Goal: Book appointment/travel/reservation

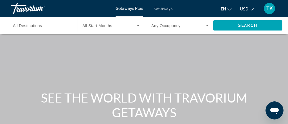
click at [43, 23] on input "Destination All Destinations" at bounding box center [41, 25] width 57 height 7
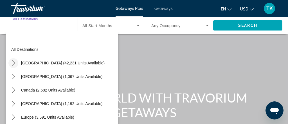
click at [12, 64] on icon "Toggle United States (42,231 units available) submenu" at bounding box center [14, 63] width 6 height 6
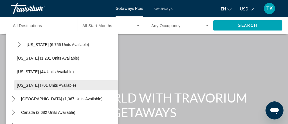
scroll to position [519, 0]
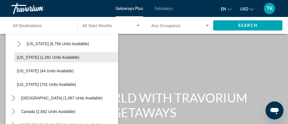
click at [54, 57] on span "[US_STATE] (1,281 units available)" at bounding box center [48, 57] width 63 height 5
type input "**********"
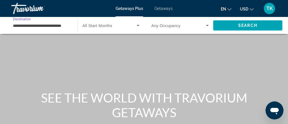
click at [138, 24] on icon "Search widget" at bounding box center [138, 25] width 7 height 7
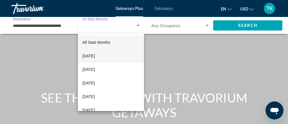
click at [95, 55] on span "[DATE]" at bounding box center [89, 55] width 12 height 7
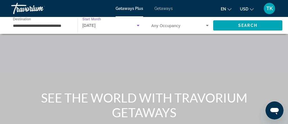
click at [139, 25] on icon "Search widget" at bounding box center [138, 25] width 7 height 7
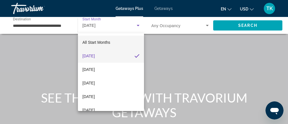
click at [101, 42] on span "All Start Months" at bounding box center [97, 42] width 28 height 5
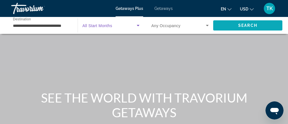
click at [246, 24] on span "Search" at bounding box center [248, 25] width 19 height 5
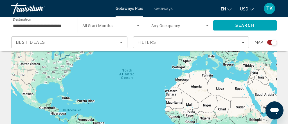
scroll to position [62, 0]
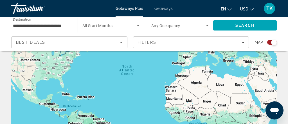
click at [274, 43] on div "Search widget" at bounding box center [275, 42] width 6 height 6
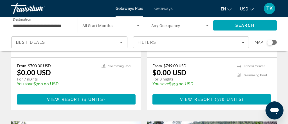
scroll to position [150, 0]
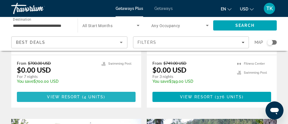
click at [99, 98] on span "4 units" at bounding box center [94, 96] width 20 height 5
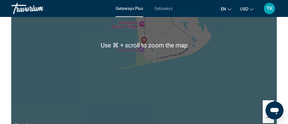
scroll to position [806, 0]
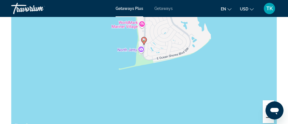
click at [265, 116] on button "Zoom out" at bounding box center [268, 117] width 11 height 11
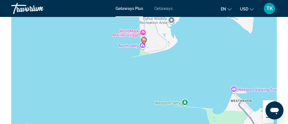
click at [265, 116] on button "Zoom out" at bounding box center [268, 117] width 11 height 11
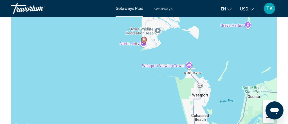
click at [265, 116] on button "Zoom out" at bounding box center [268, 117] width 11 height 11
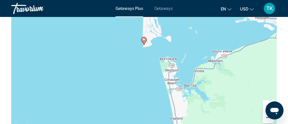
click at [265, 116] on button "Zoom out" at bounding box center [268, 117] width 11 height 11
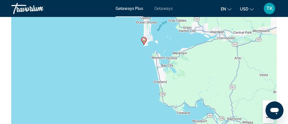
click at [265, 116] on button "Zoom out" at bounding box center [268, 117] width 11 height 11
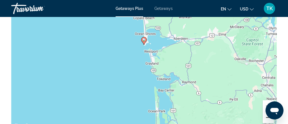
click at [265, 116] on button "Zoom out" at bounding box center [268, 117] width 11 height 11
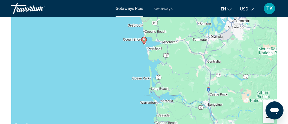
click at [265, 116] on button "Zoom out" at bounding box center [268, 117] width 11 height 11
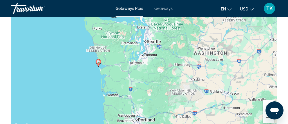
drag, startPoint x: 144, startPoint y: 66, endPoint x: 97, endPoint y: 88, distance: 51.3
click at [97, 88] on div "To activate drag with keyboard, press Alt + Enter. Once in keyboard drag state,…" at bounding box center [144, 45] width 266 height 169
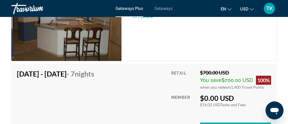
scroll to position [1022, 0]
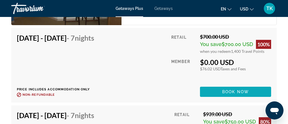
click at [235, 89] on span "Book now" at bounding box center [235, 91] width 27 height 5
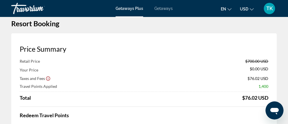
scroll to position [0, 0]
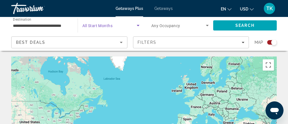
click at [138, 23] on icon "Search widget" at bounding box center [138, 25] width 7 height 7
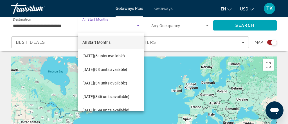
click at [239, 26] on div at bounding box center [144, 62] width 288 height 124
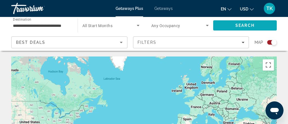
click at [239, 26] on span "Search" at bounding box center [245, 25] width 19 height 5
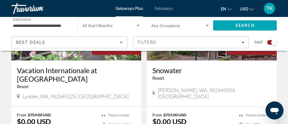
scroll to position [473, 0]
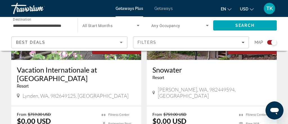
click at [96, 73] on h3 "Vacation Internationale at [GEOGRAPHIC_DATA]" at bounding box center [76, 73] width 119 height 17
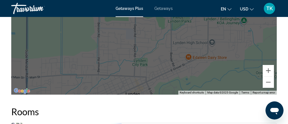
scroll to position [830, 0]
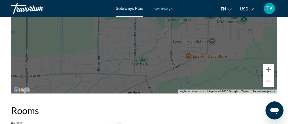
click at [269, 82] on button "Zoom out" at bounding box center [268, 80] width 11 height 11
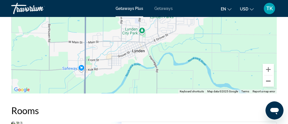
click at [269, 82] on button "Zoom out" at bounding box center [268, 80] width 11 height 11
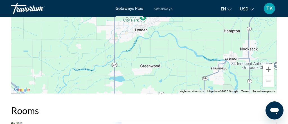
click at [269, 82] on button "Zoom out" at bounding box center [268, 80] width 11 height 11
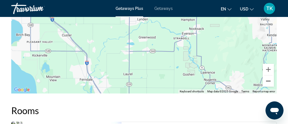
click at [269, 82] on button "Zoom out" at bounding box center [268, 80] width 11 height 11
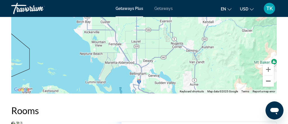
click at [269, 82] on button "Zoom out" at bounding box center [268, 80] width 11 height 11
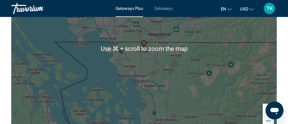
scroll to position [789, 0]
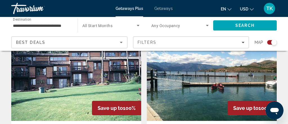
scroll to position [819, 0]
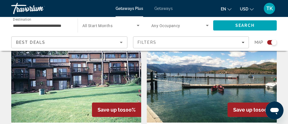
click at [195, 85] on img "Main content" at bounding box center [212, 77] width 130 height 90
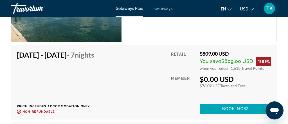
scroll to position [845, 0]
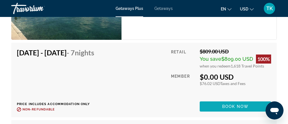
click at [224, 103] on span "Main content" at bounding box center [236, 106] width 72 height 14
